Goal: Task Accomplishment & Management: Complete application form

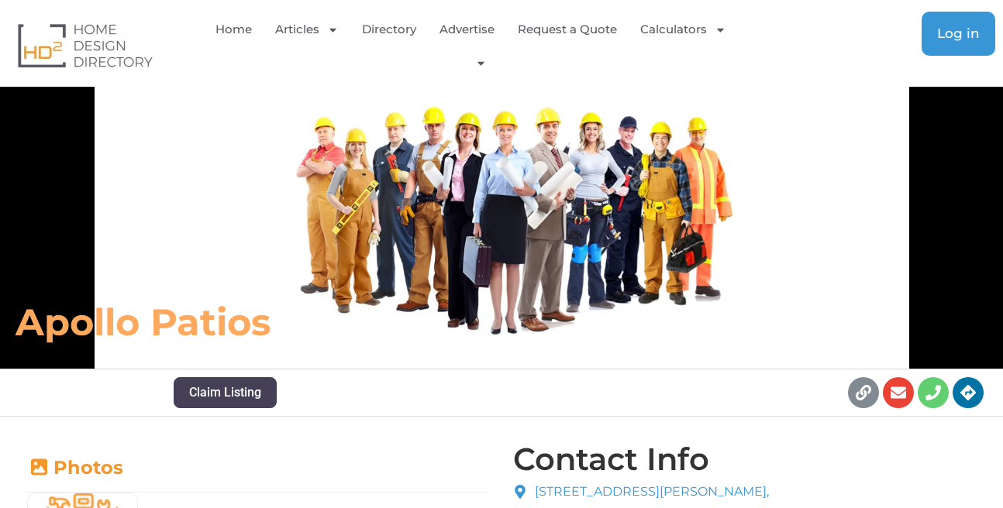
click at [939, 31] on span "Log in" at bounding box center [958, 33] width 43 height 13
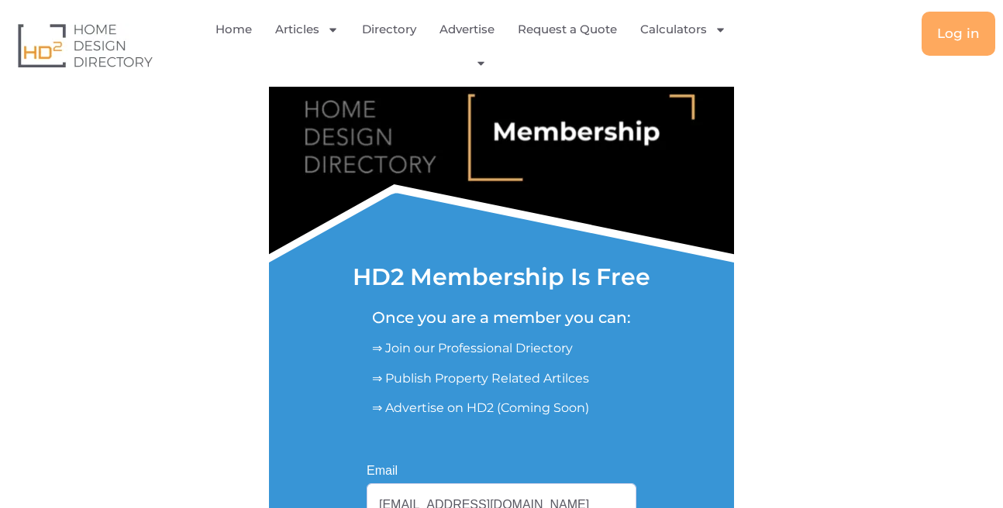
scroll to position [353, 0]
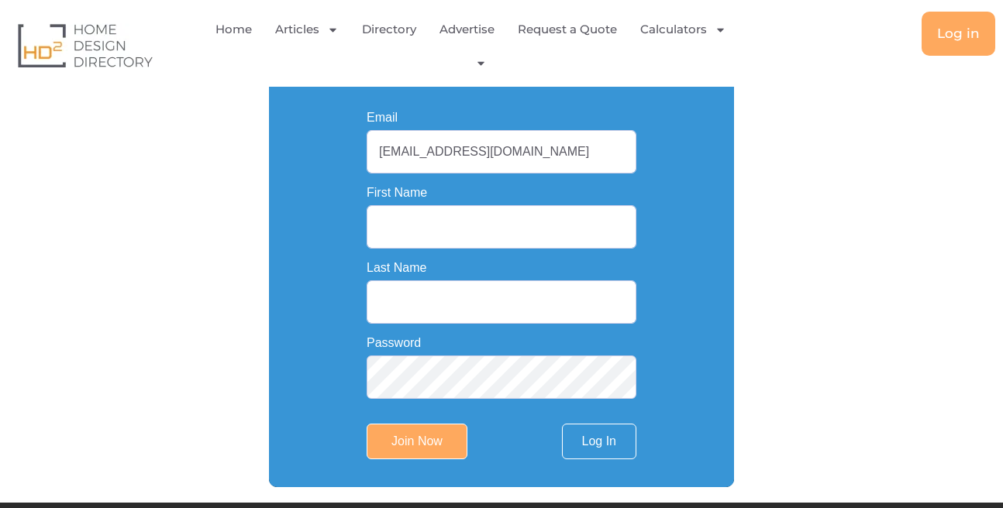
click at [478, 166] on input "marketing.brisbaneasbestosroof@gmail.com" at bounding box center [502, 151] width 270 height 43
click at [496, 154] on input "Email" at bounding box center [502, 151] width 270 height 43
paste input "marketing.patiosgoldcoast@gmail.com"
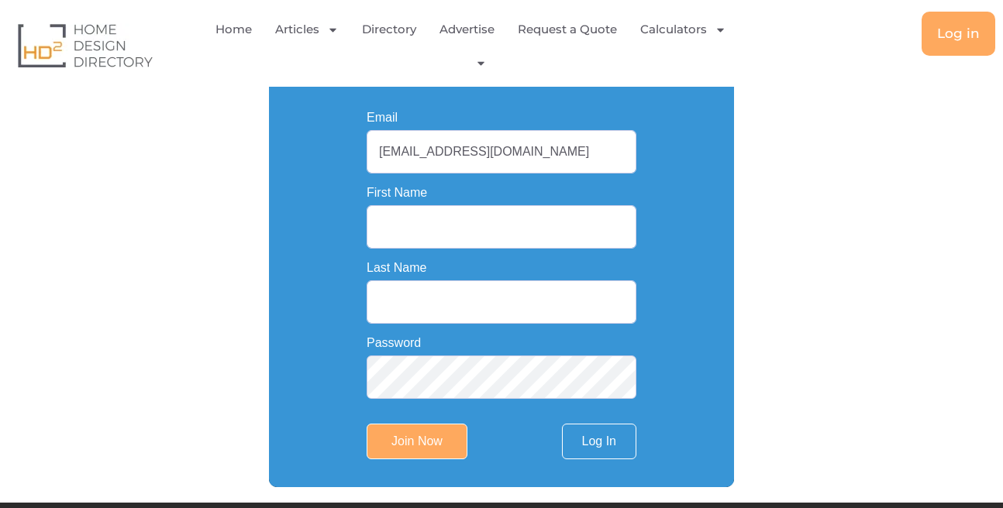
type input "marketing.patiosgoldcoast@gmail.com"
click at [494, 249] on input "First Name" at bounding box center [502, 226] width 270 height 43
paste input "Patio Builders Gold Coast"
drag, startPoint x: 457, startPoint y: 228, endPoint x: 577, endPoint y: 228, distance: 120.1
click at [577, 228] on input "Patio Builders Gold Coast" at bounding box center [502, 226] width 270 height 43
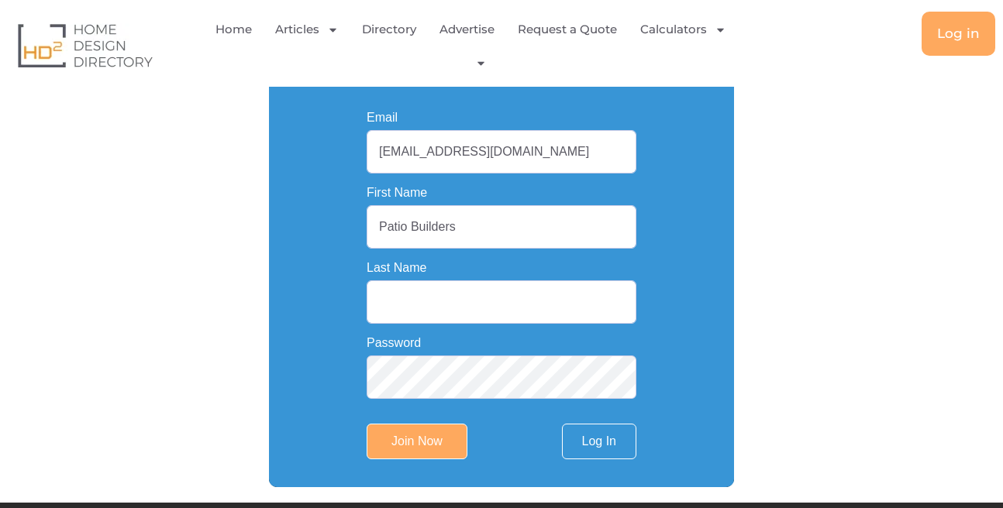
type input "Patio Builders"
click at [481, 301] on input "Last Name" at bounding box center [502, 302] width 270 height 43
paste input "Gold Coast"
type input "Gold Coast"
click at [422, 445] on input "Join Now" at bounding box center [417, 442] width 101 height 36
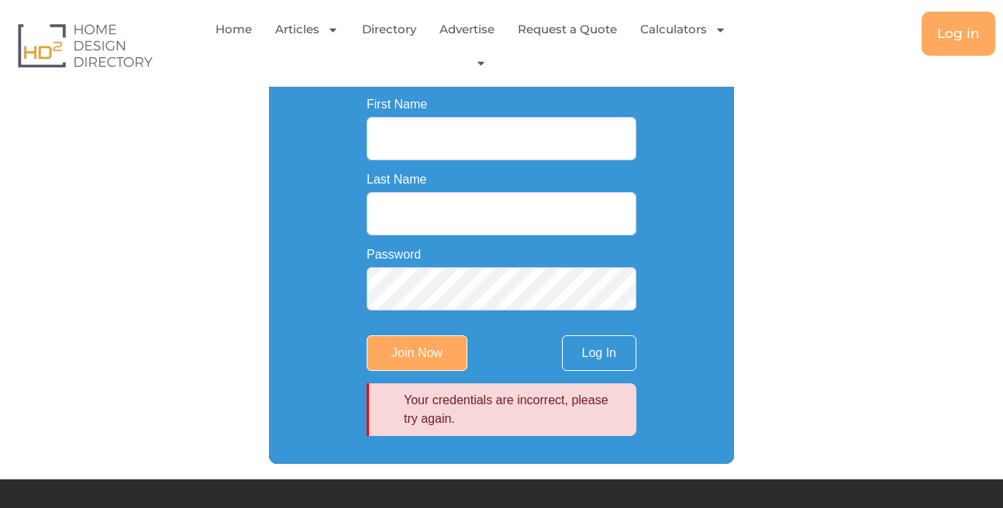
scroll to position [353, 0]
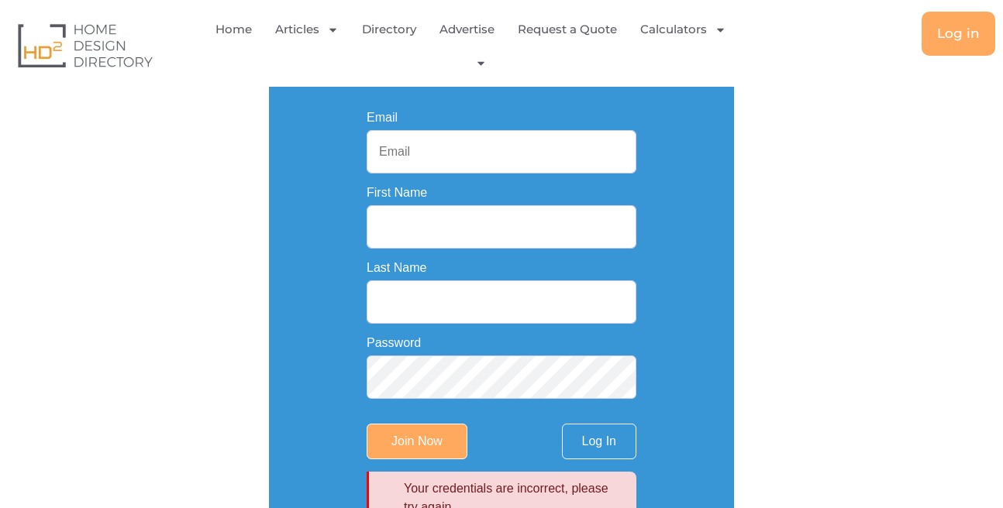
click at [422, 144] on input "Email" at bounding box center [502, 151] width 270 height 43
click at [799, 211] on div "HD2 Membership Is Free Once you are a member you can: ⇒ Join our Professional D…" at bounding box center [501, 131] width 930 height 842
click at [453, 151] on input "Email" at bounding box center [502, 151] width 270 height 43
paste input "marketing.patiosgoldcoast@gmail.com"
type input "marketing.patiosgoldcoast@gmail.com"
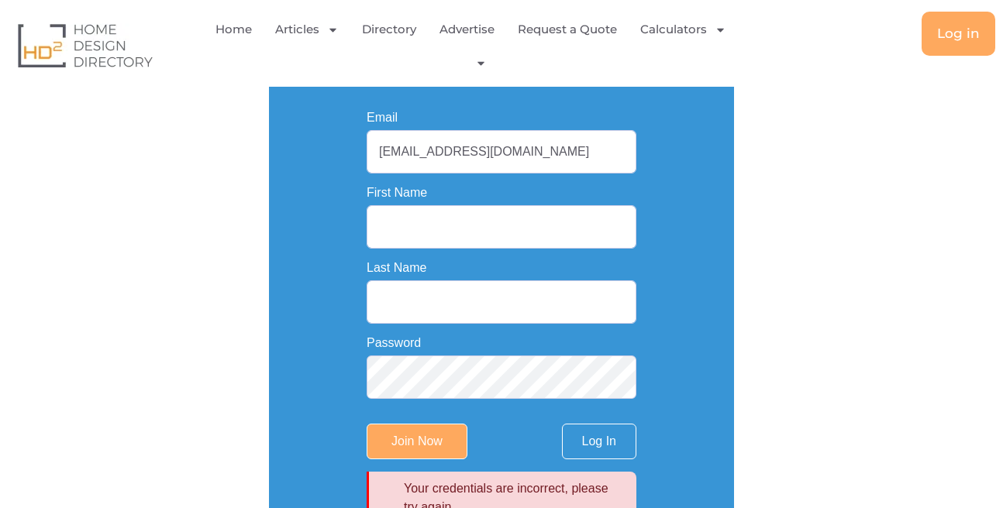
click at [446, 271] on div "Last Name" at bounding box center [502, 292] width 270 height 63
click at [425, 229] on input "First Name" at bounding box center [502, 226] width 270 height 43
paste input "Patio Builders Gold Coast"
drag, startPoint x: 459, startPoint y: 229, endPoint x: 656, endPoint y: 242, distance: 198.1
click at [636, 242] on input "Patio Builders Gold Coast" at bounding box center [502, 226] width 270 height 43
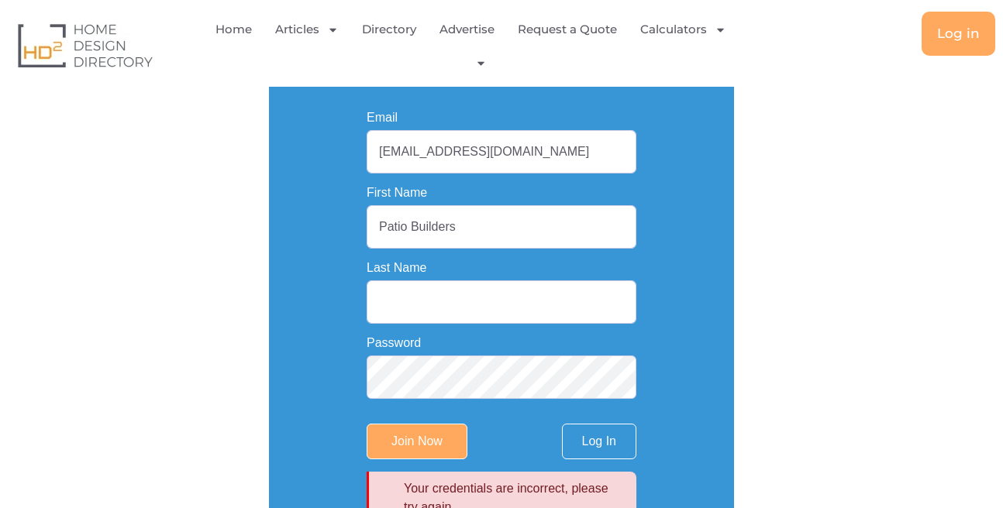
type input "Patio Builders"
click at [522, 317] on input "Last Name" at bounding box center [502, 302] width 270 height 43
paste input "Gold Coast"
type input "Gold Coast"
click at [446, 444] on input "Join Now" at bounding box center [417, 442] width 101 height 36
